Goal: Transaction & Acquisition: Book appointment/travel/reservation

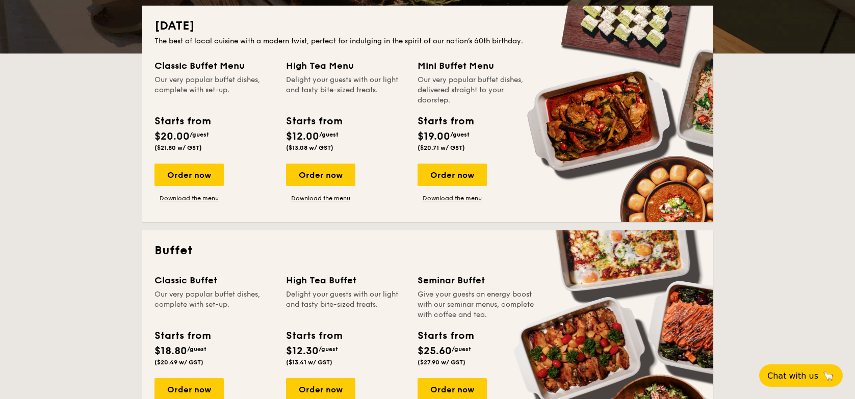
scroll to position [232, 0]
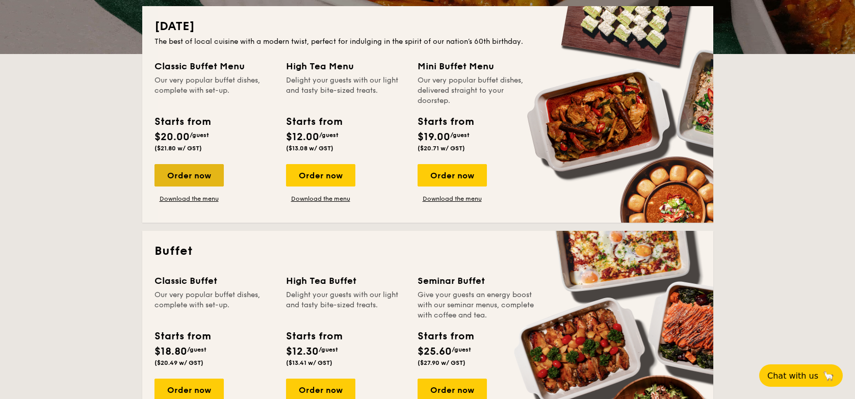
click at [216, 180] on div "Order now" at bounding box center [189, 175] width 69 height 22
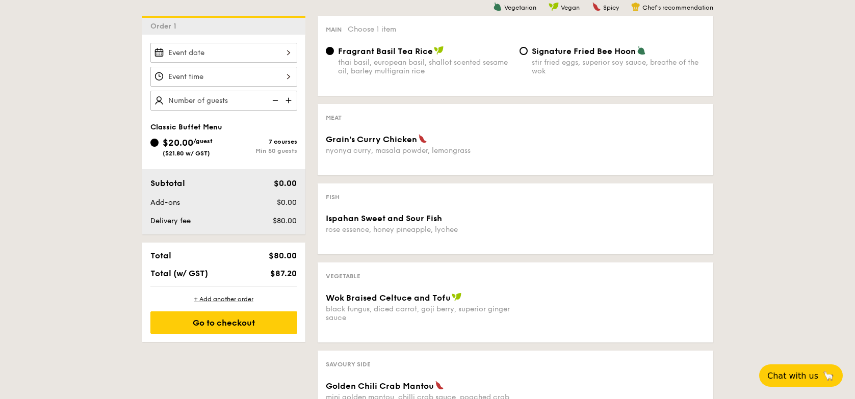
scroll to position [271, 0]
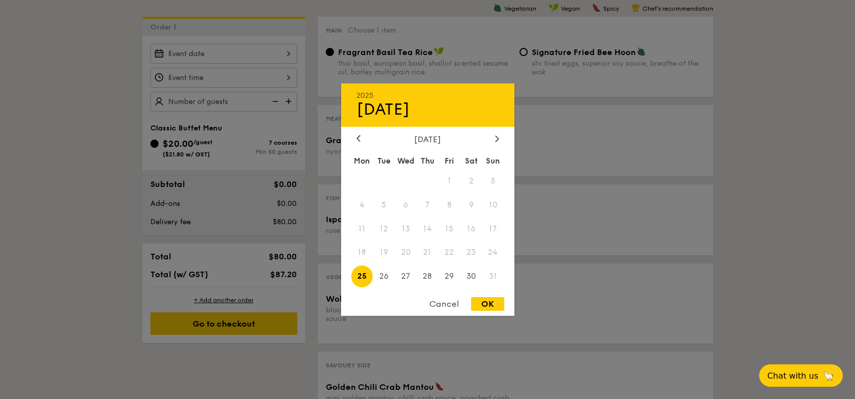
click at [285, 55] on div "2025 Aug [DATE] Tue Wed Thu Fri Sat Sun 1 2 3 4 5 6 7 8 9 10 11 12 13 14 15 16 …" at bounding box center [223, 54] width 147 height 20
click at [475, 276] on span "30" at bounding box center [472, 277] width 22 height 22
click at [471, 253] on span "23" at bounding box center [472, 253] width 22 height 22
click at [312, 20] on div at bounding box center [427, 199] width 855 height 399
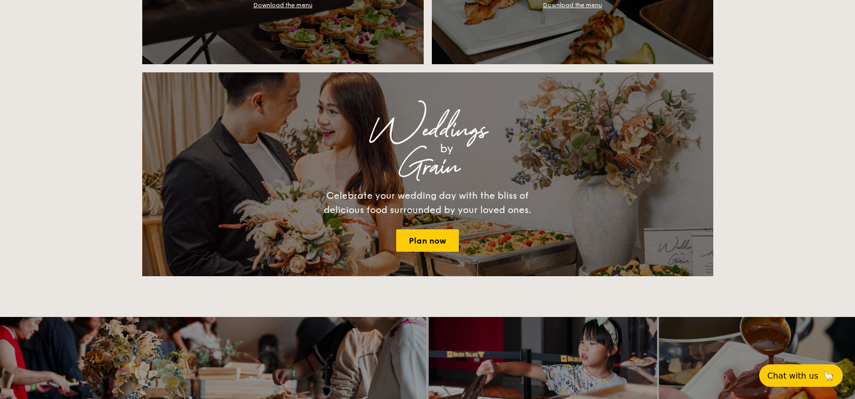
scroll to position [1294, 0]
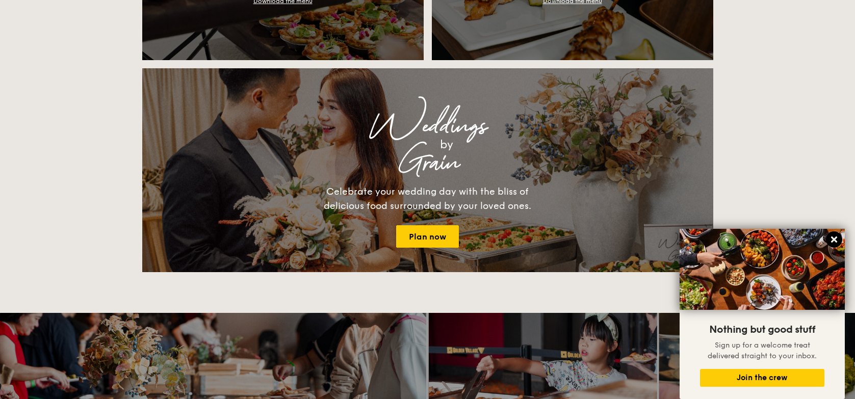
click at [838, 240] on icon at bounding box center [834, 239] width 9 height 9
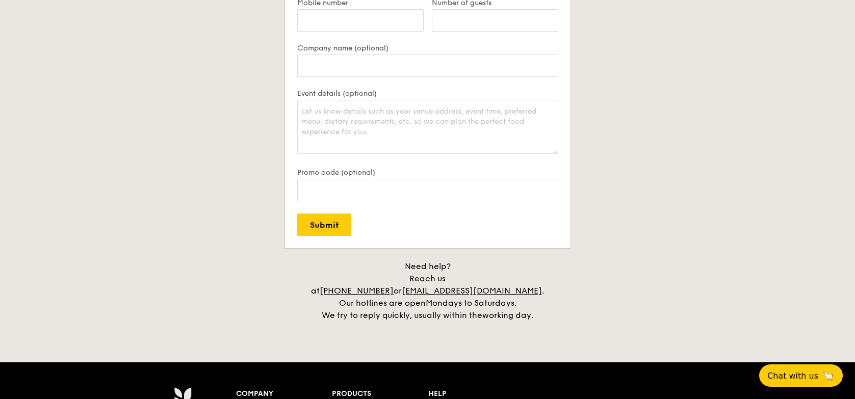
scroll to position [2155, 0]
